Goal: Use online tool/utility

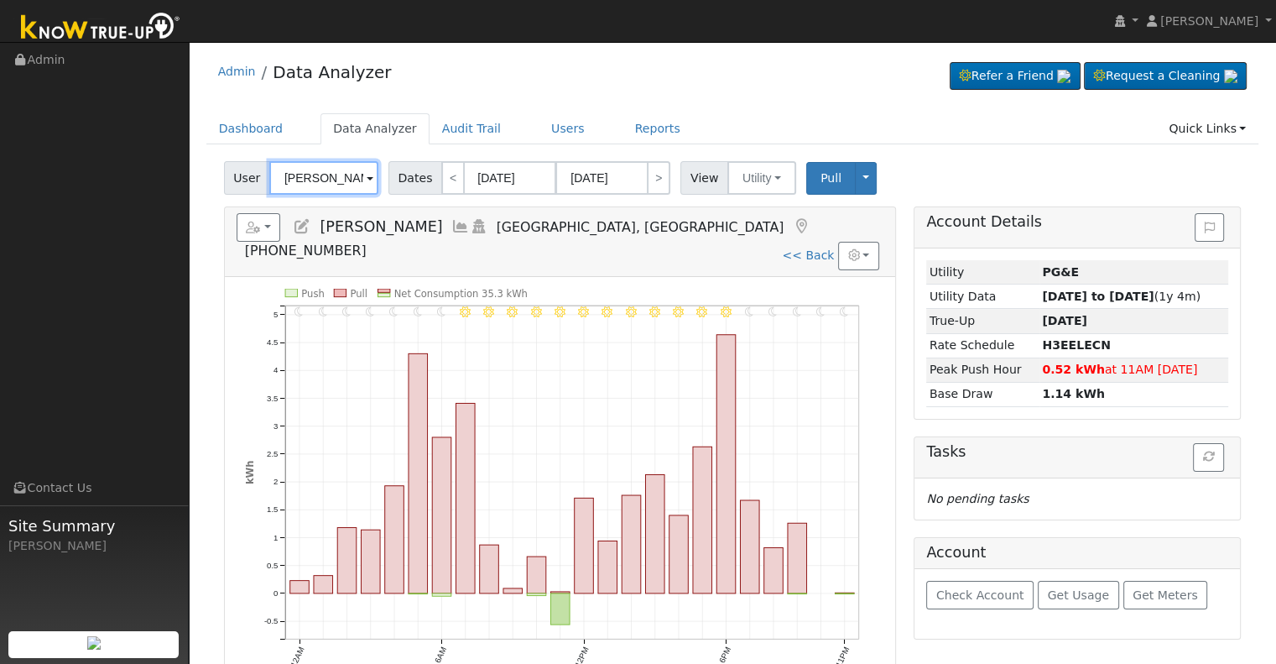
click at [312, 175] on input "[PERSON_NAME]" at bounding box center [323, 178] width 109 height 34
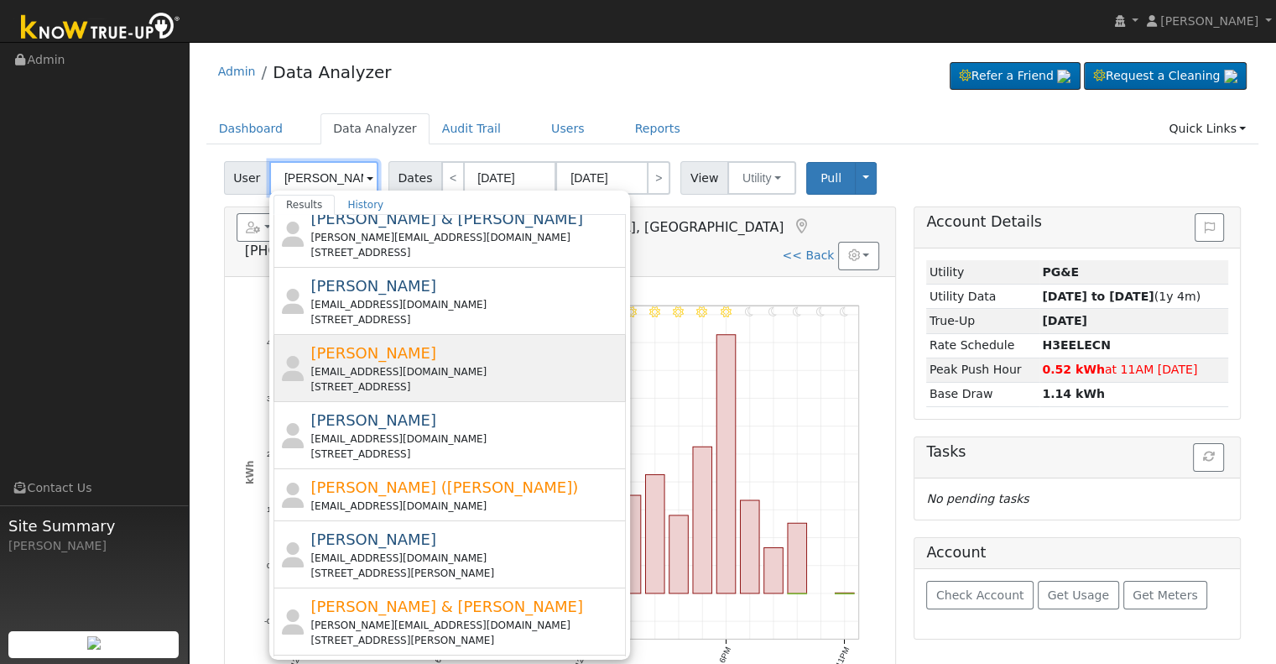
scroll to position [168, 0]
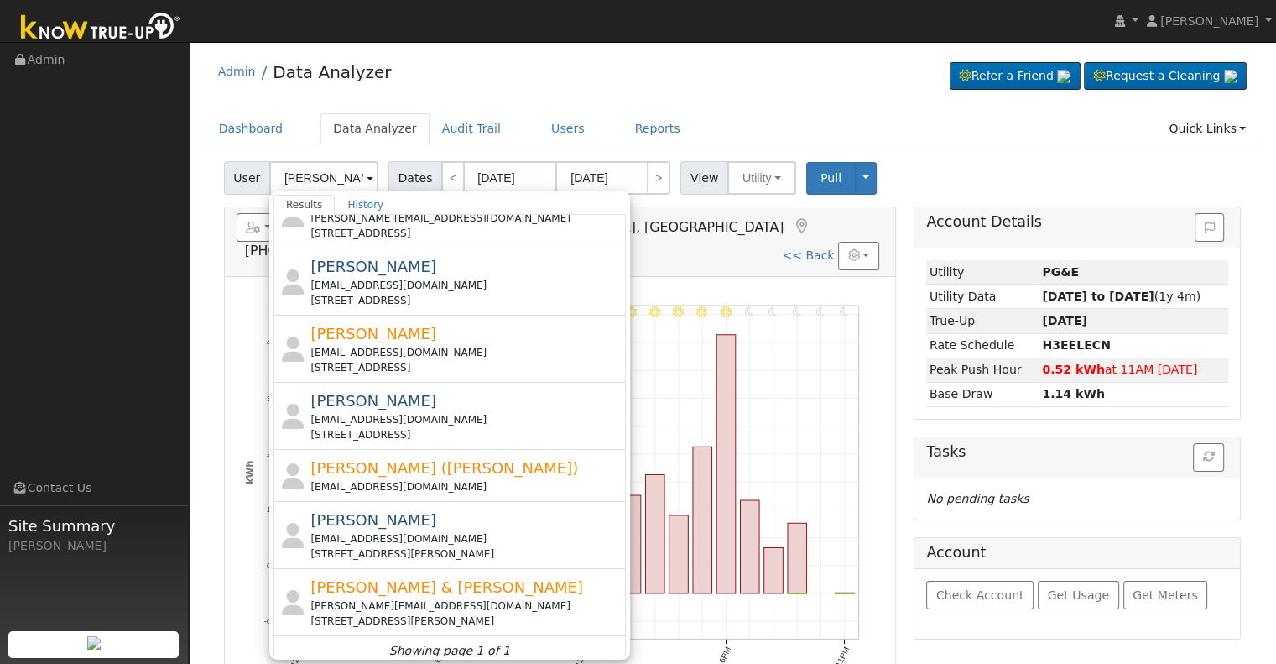
click at [478, 280] on div "[EMAIL_ADDRESS][DOMAIN_NAME]" at bounding box center [465, 285] width 311 height 15
type input "[PERSON_NAME]"
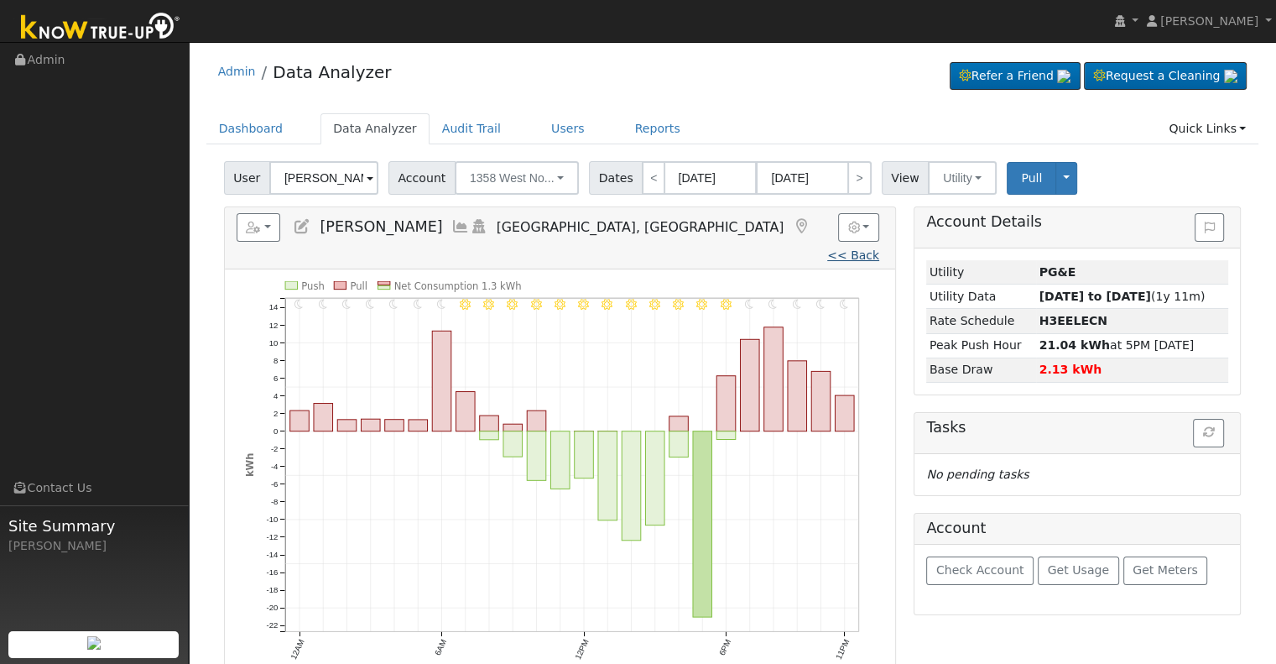
click at [827, 248] on link "<< Back" at bounding box center [853, 254] width 52 height 13
type input "[DATE]"
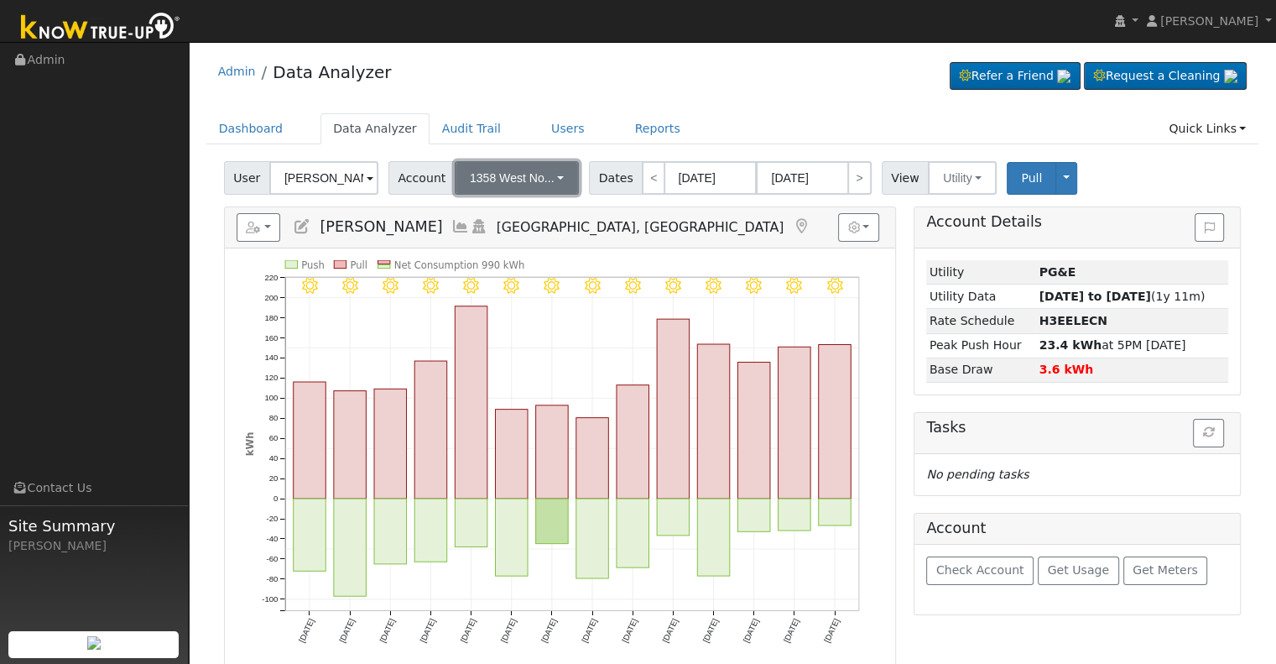
click at [520, 171] on span "1358 West No..." at bounding box center [512, 177] width 85 height 13
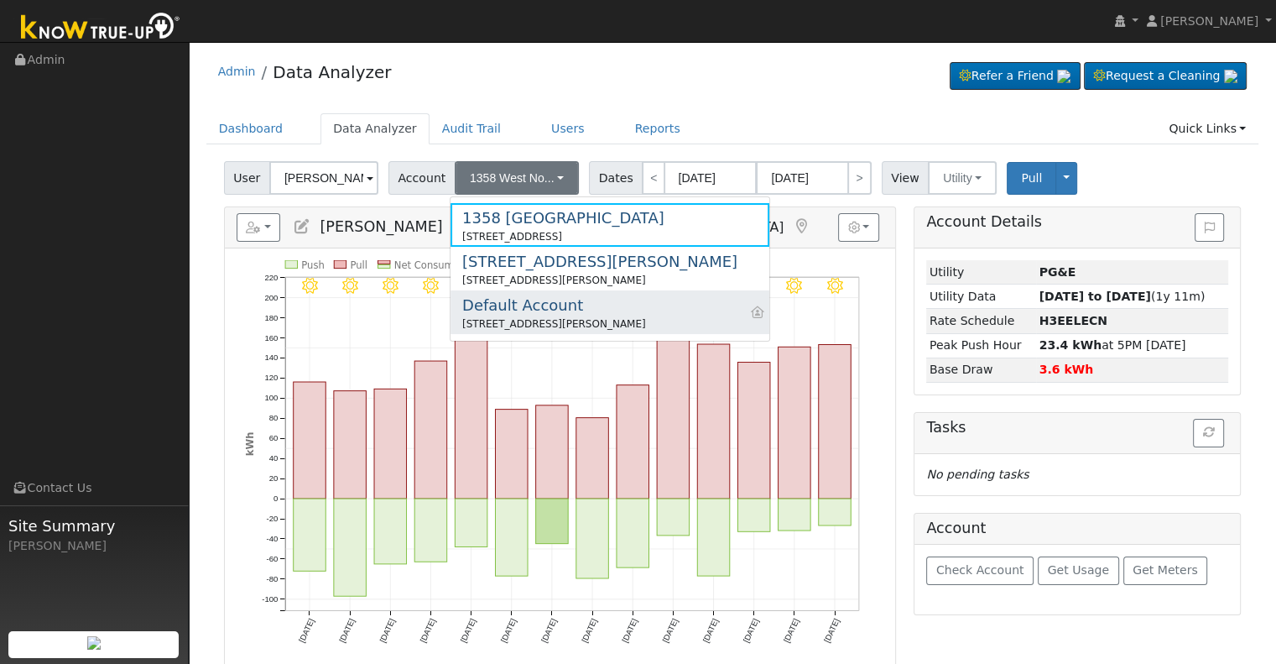
click at [524, 311] on div "Default Account" at bounding box center [554, 305] width 184 height 23
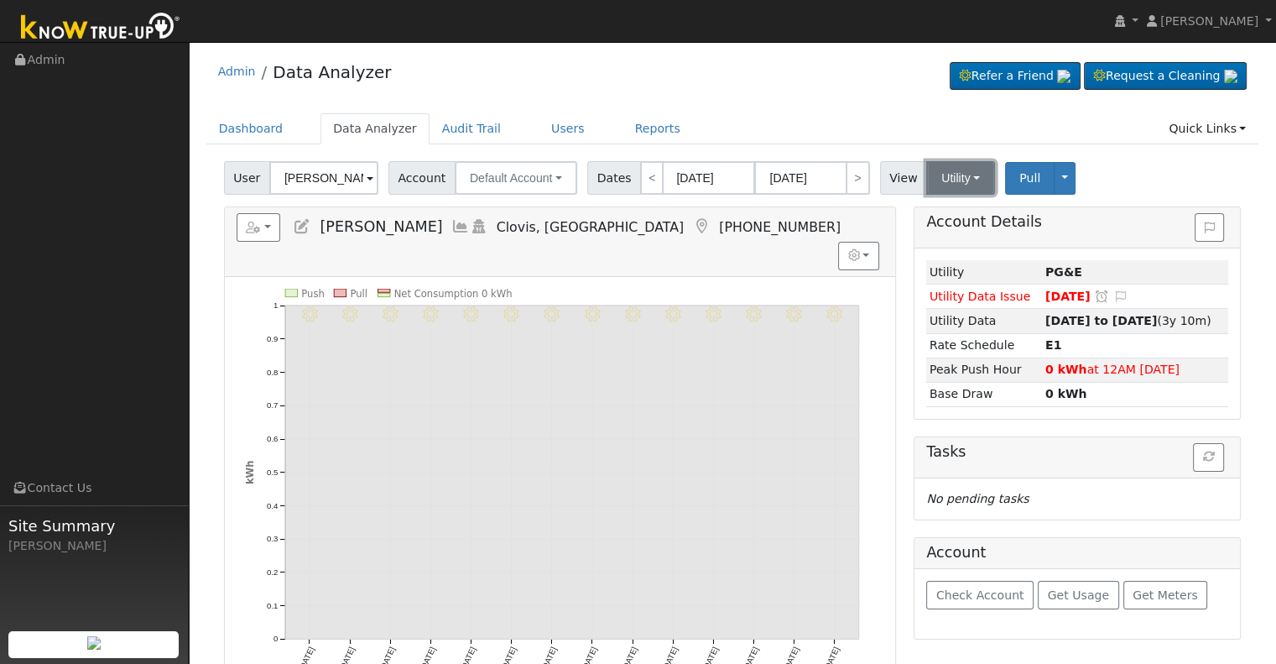
click at [947, 169] on button "Utility" at bounding box center [960, 178] width 69 height 34
click at [952, 240] on link "Solar" at bounding box center [982, 238] width 117 height 23
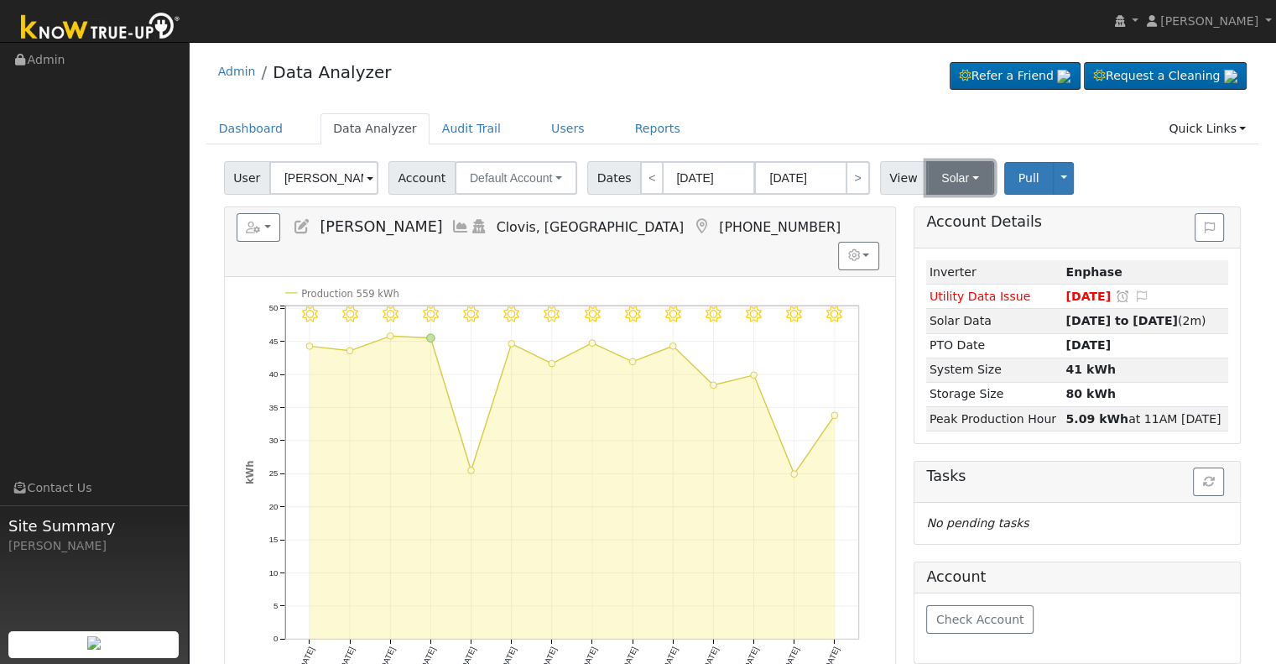
click at [940, 170] on button "Solar" at bounding box center [959, 178] width 67 height 34
click at [943, 210] on link "Utility" at bounding box center [982, 214] width 117 height 23
